Goal: Task Accomplishment & Management: Complete application form

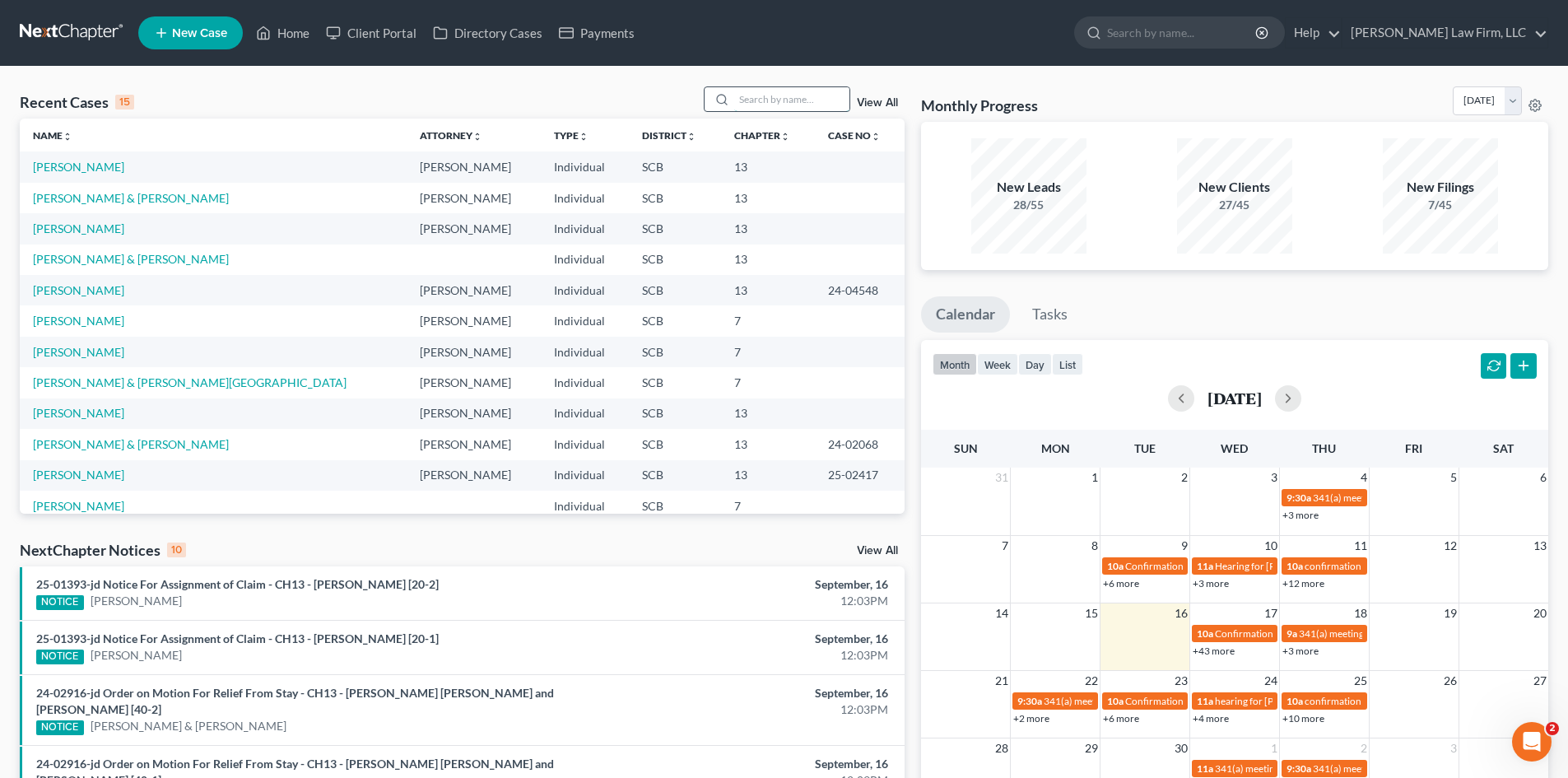
click at [785, 94] on input "search" at bounding box center [792, 99] width 115 height 24
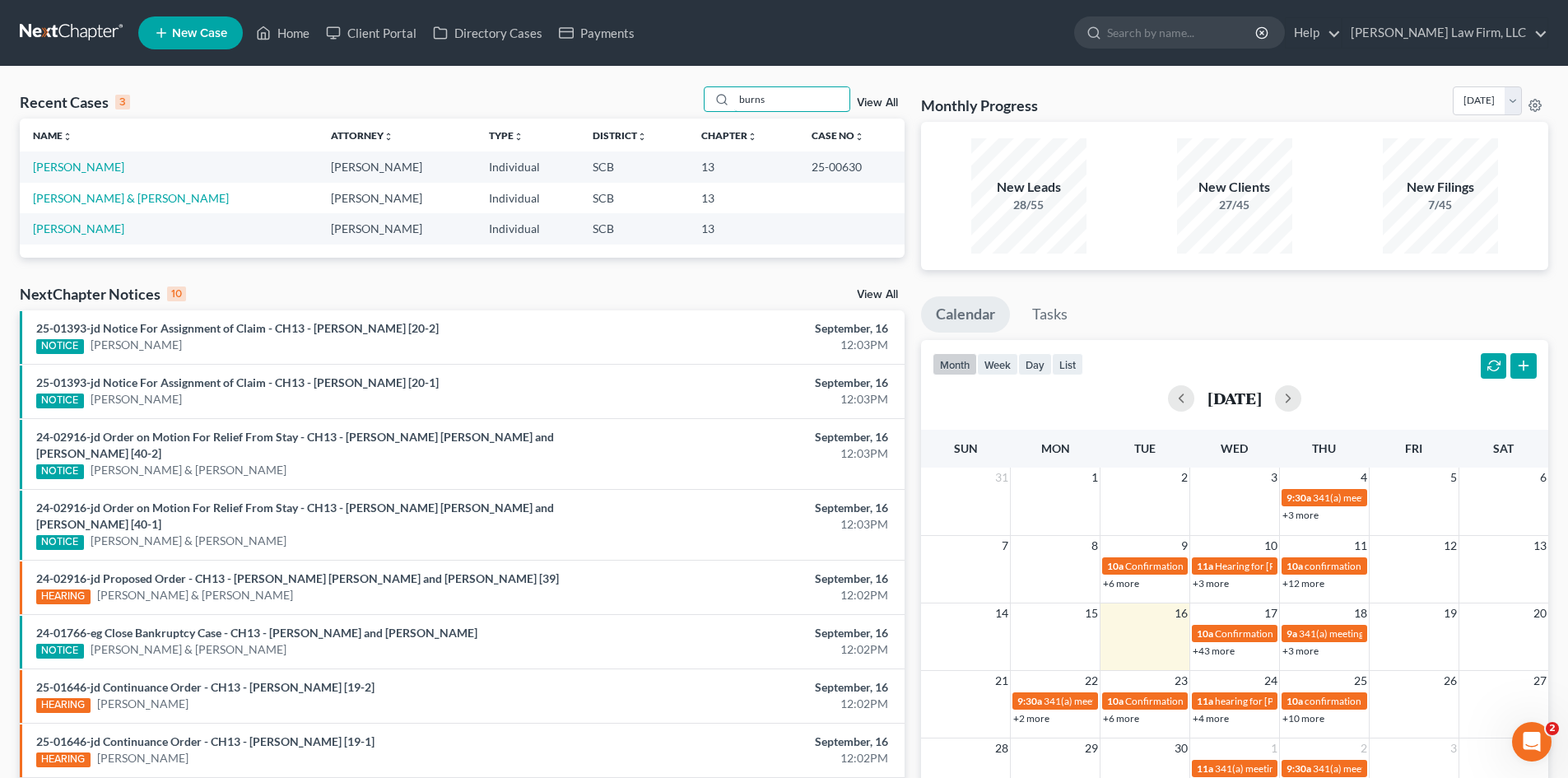
type input "burns"
click at [121, 199] on link "[PERSON_NAME] & [PERSON_NAME]" at bounding box center [131, 197] width 196 height 14
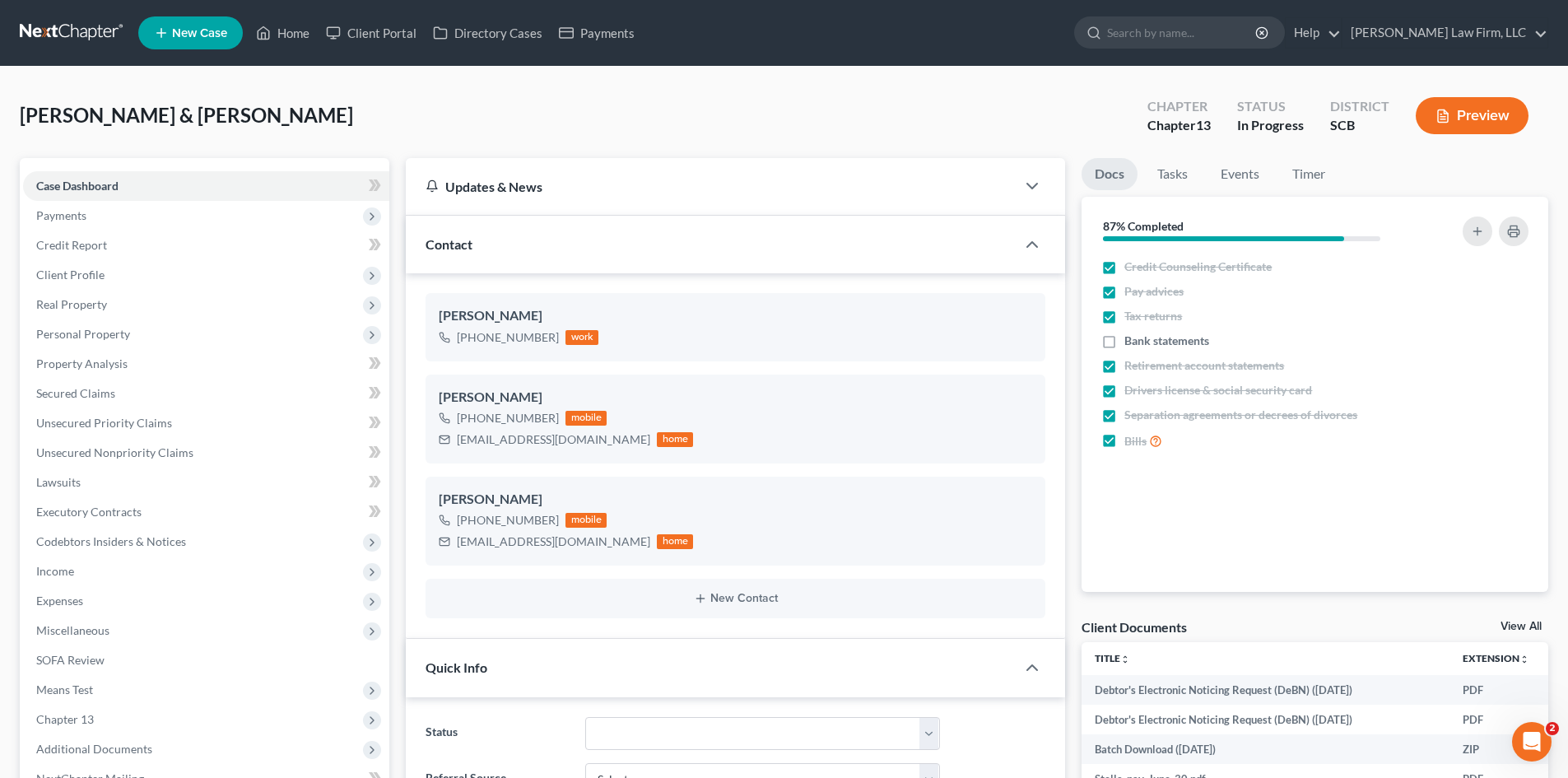
select select "1"
click at [301, 38] on link "Home" at bounding box center [283, 32] width 70 height 29
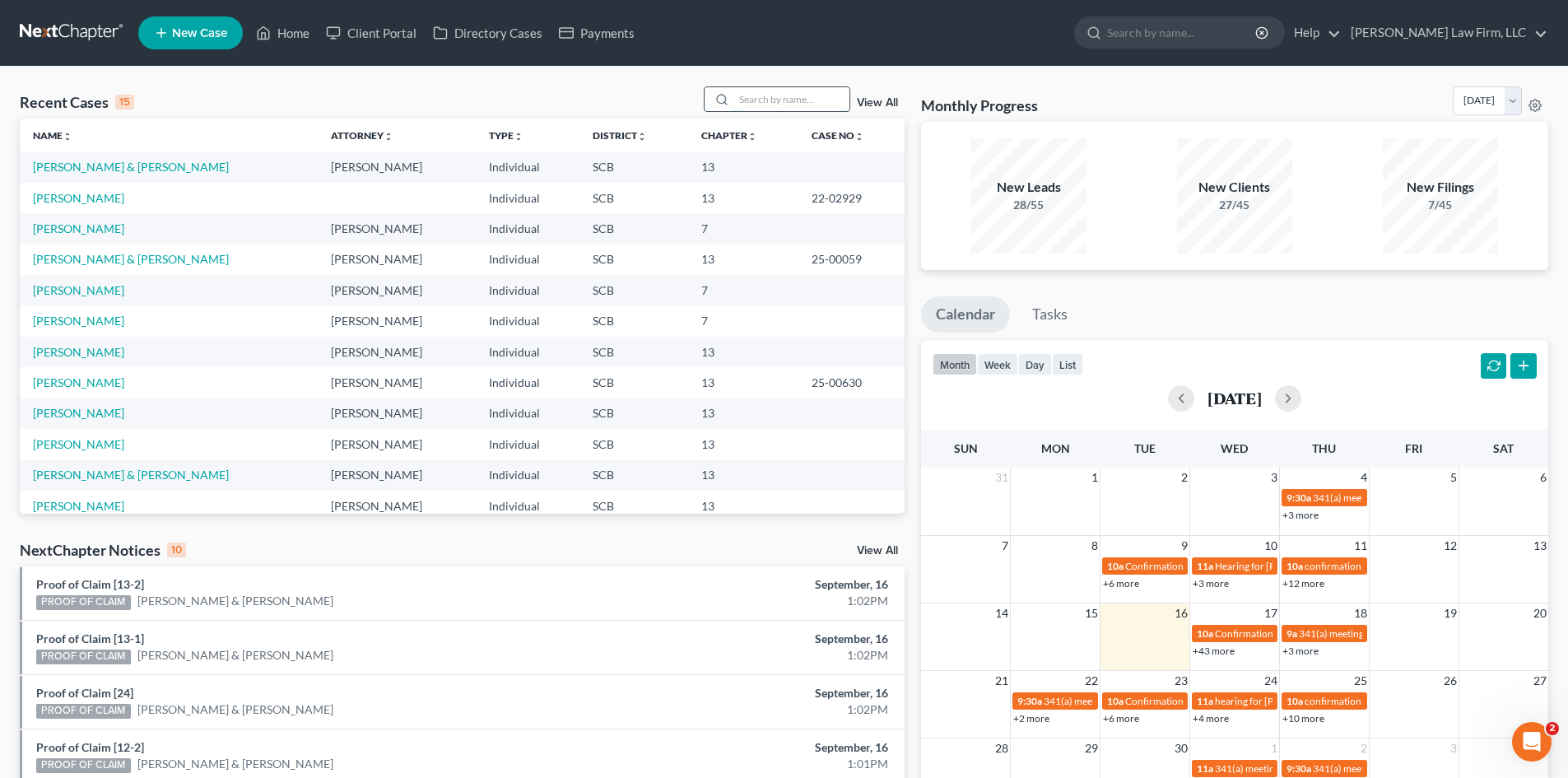
click at [766, 102] on input "search" at bounding box center [792, 99] width 115 height 24
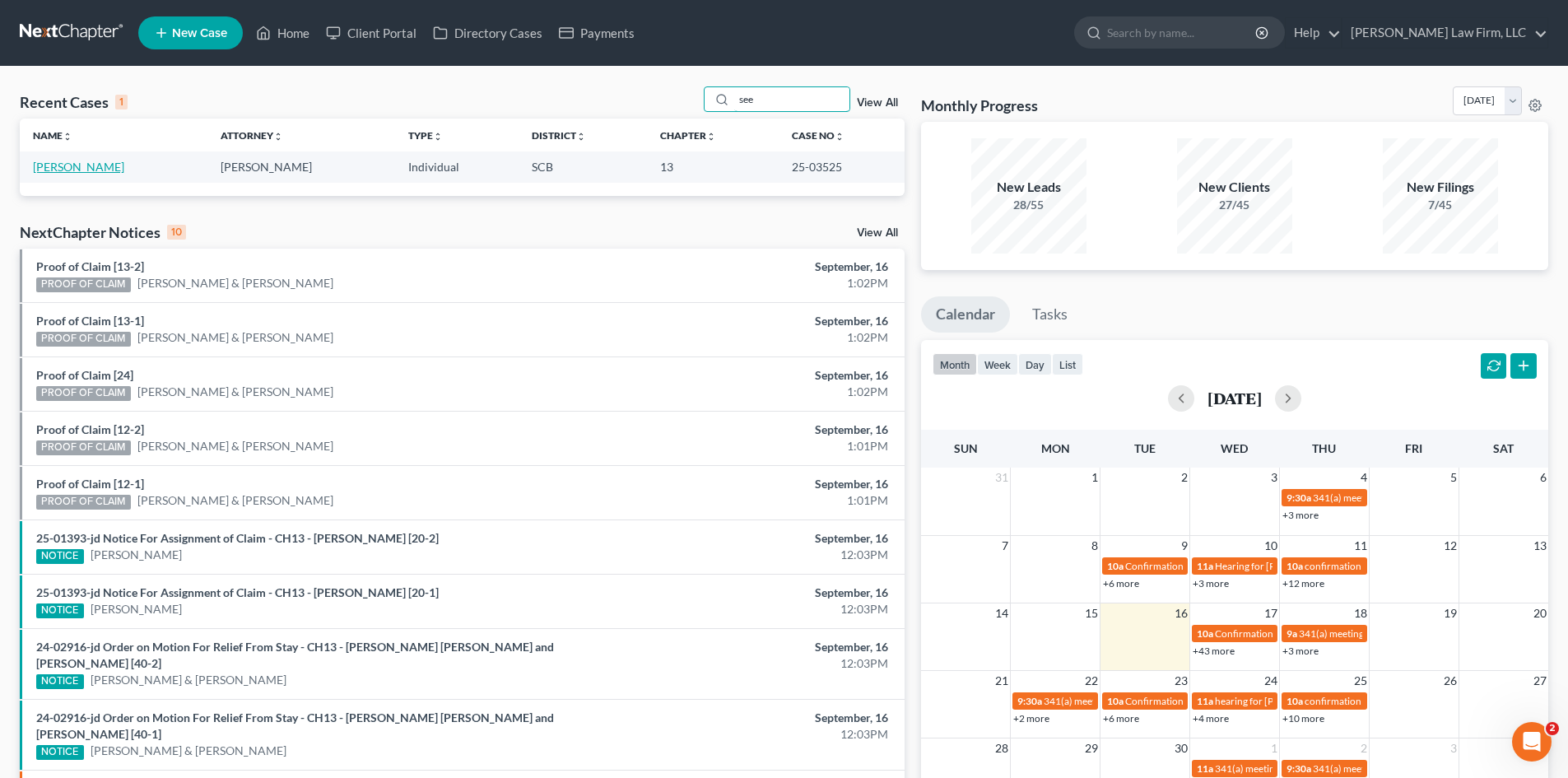
type input "see"
click at [77, 172] on link "[PERSON_NAME]" at bounding box center [78, 166] width 92 height 14
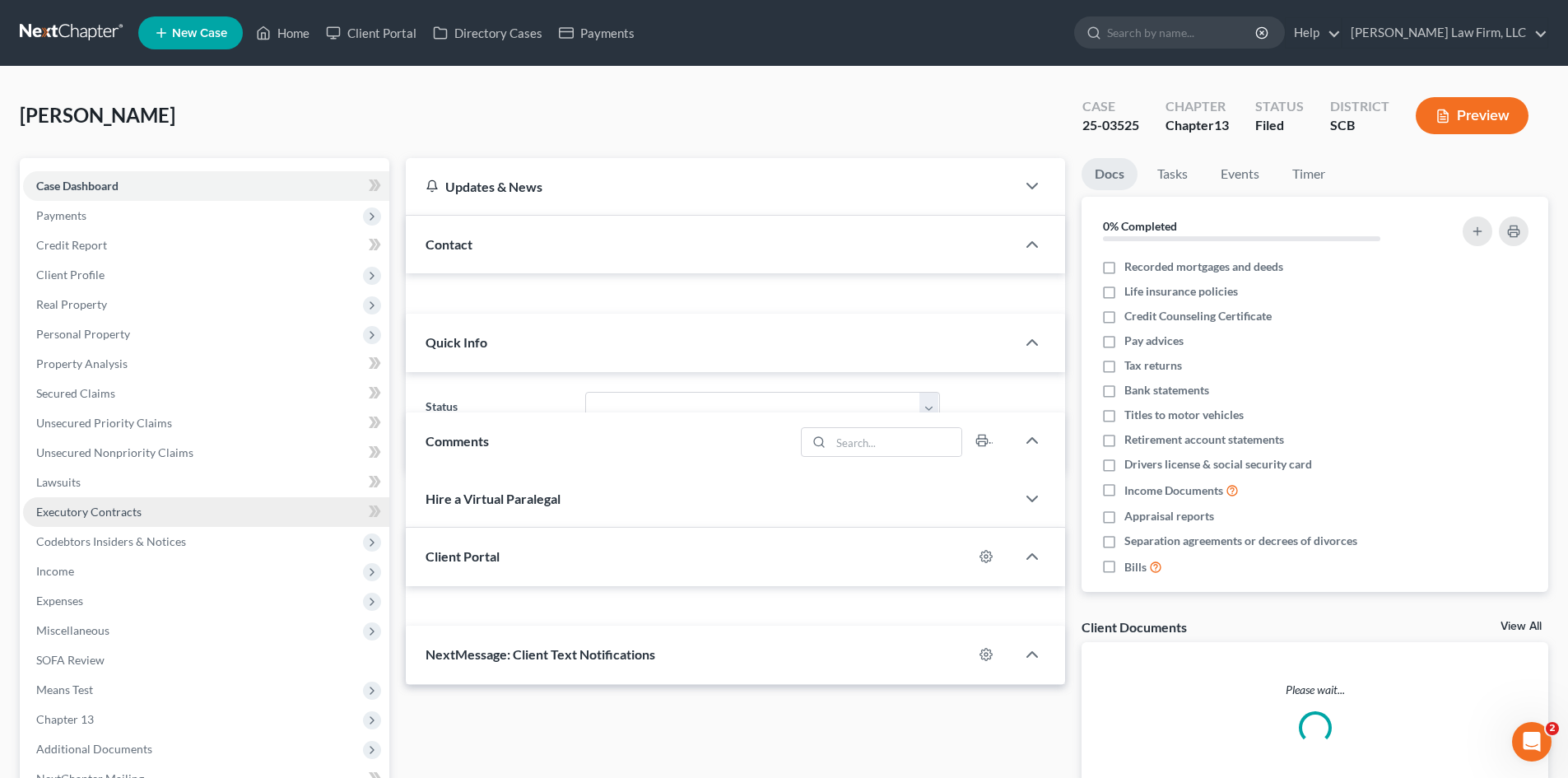
select select "0"
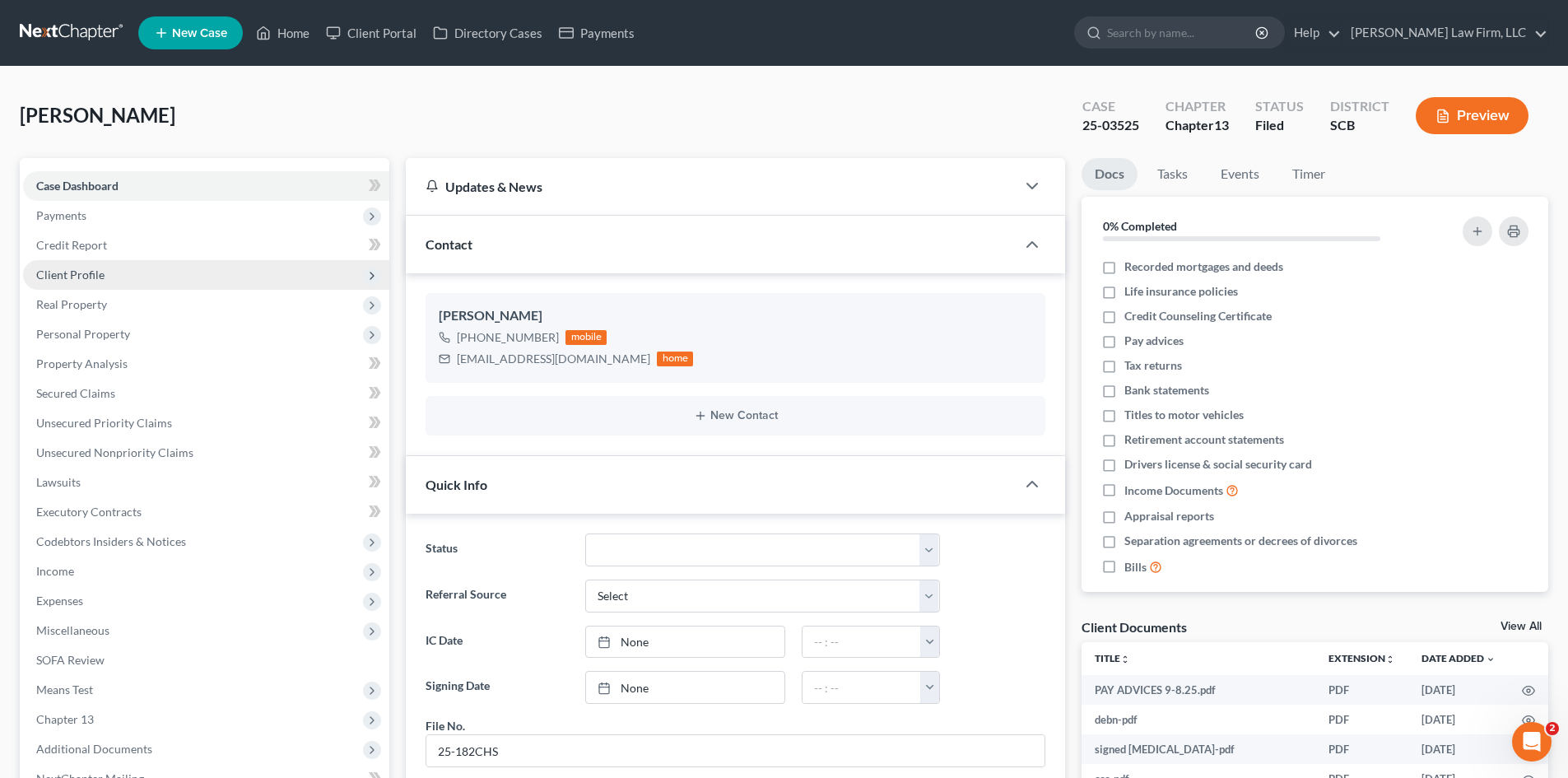
scroll to position [300, 0]
click at [73, 273] on span "Client Profile" at bounding box center [70, 274] width 68 height 14
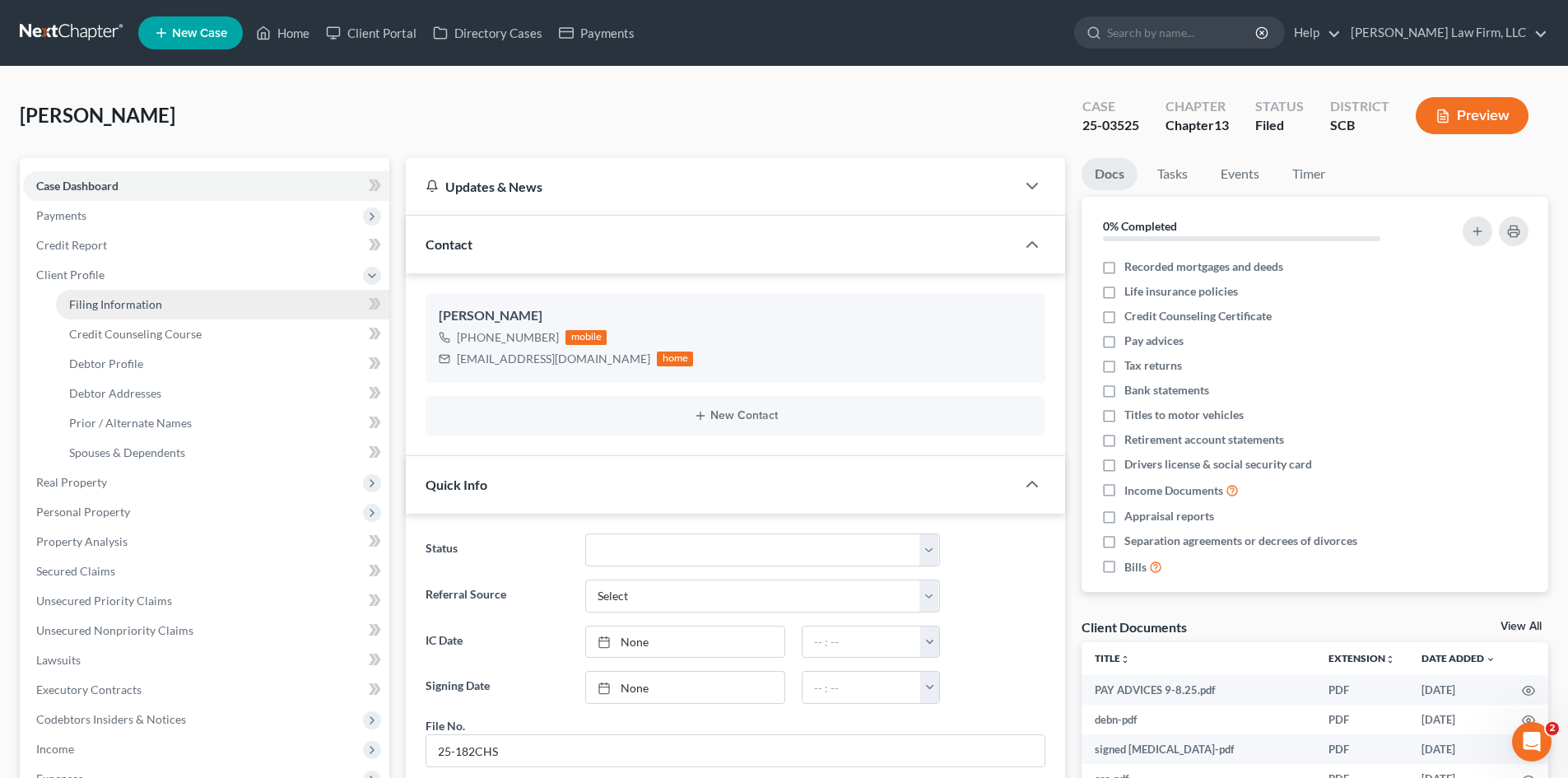
click at [97, 300] on span "Filing Information" at bounding box center [115, 304] width 93 height 14
select select "1"
select select "0"
select select "3"
select select "42"
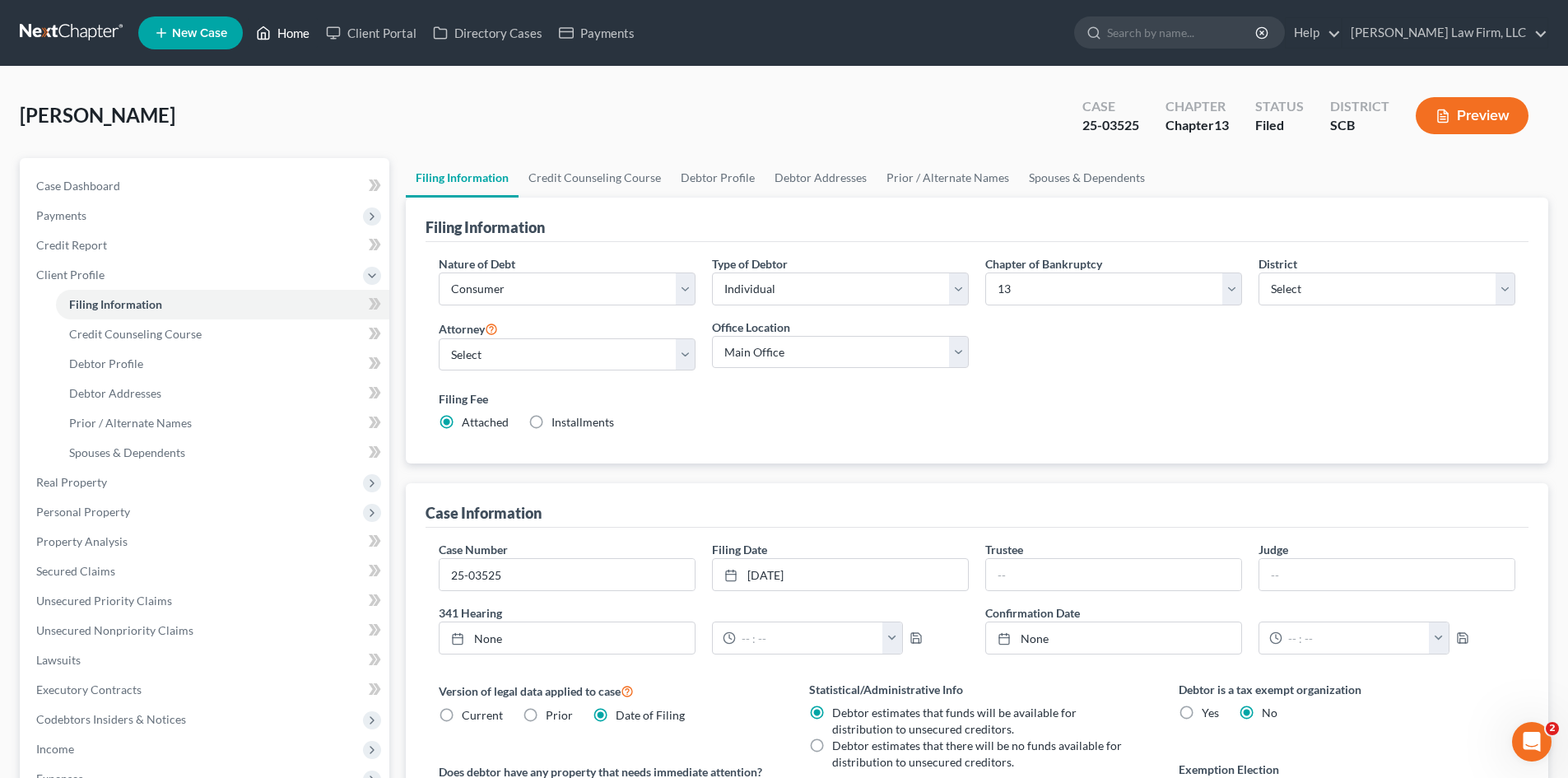
click at [276, 40] on link "Home" at bounding box center [283, 32] width 70 height 29
